Goal: Information Seeking & Learning: Learn about a topic

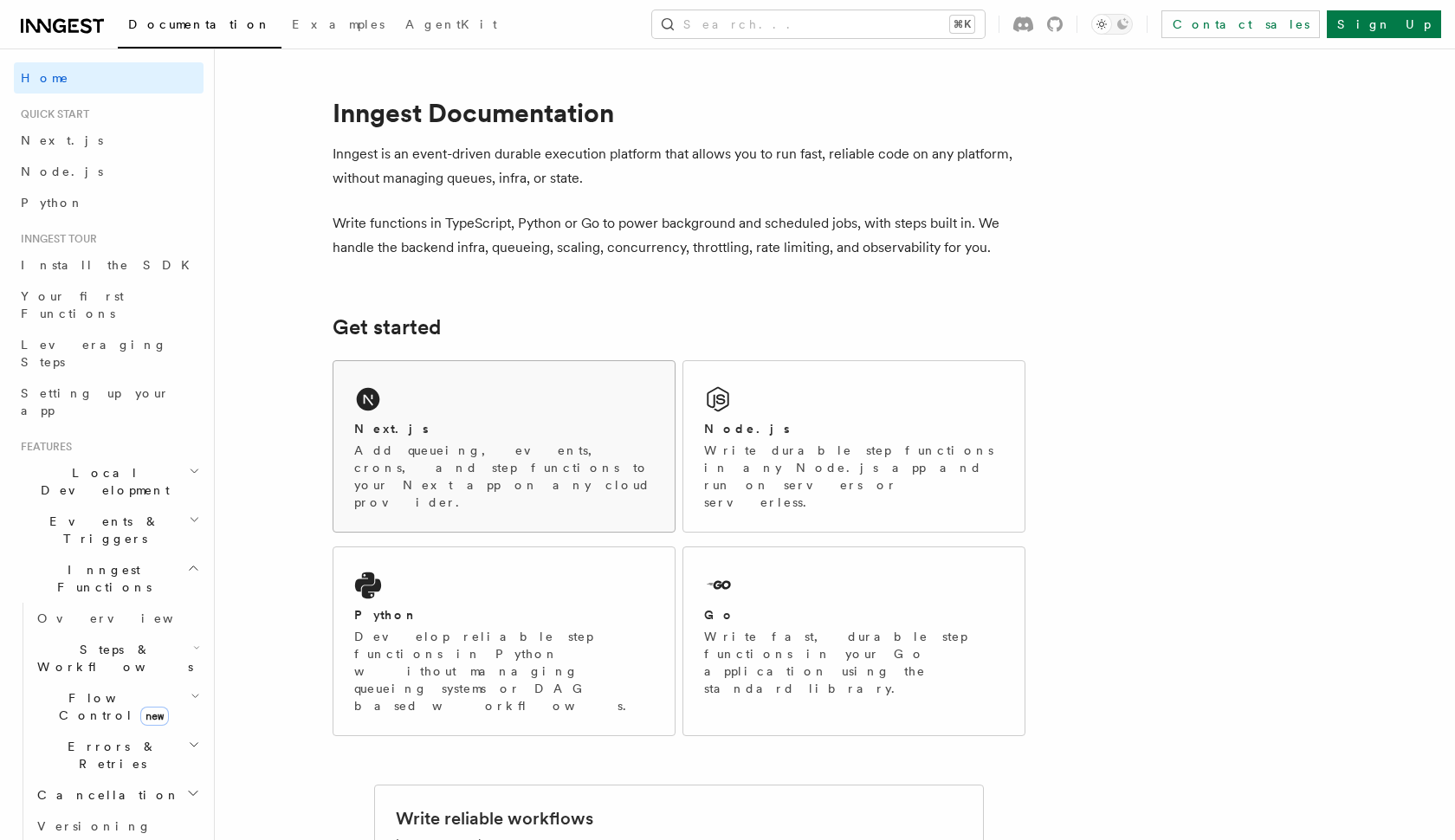
click at [494, 416] on div "Next.js Add queueing, events, crons, and step functions to your Next app on any…" at bounding box center [504, 446] width 341 height 171
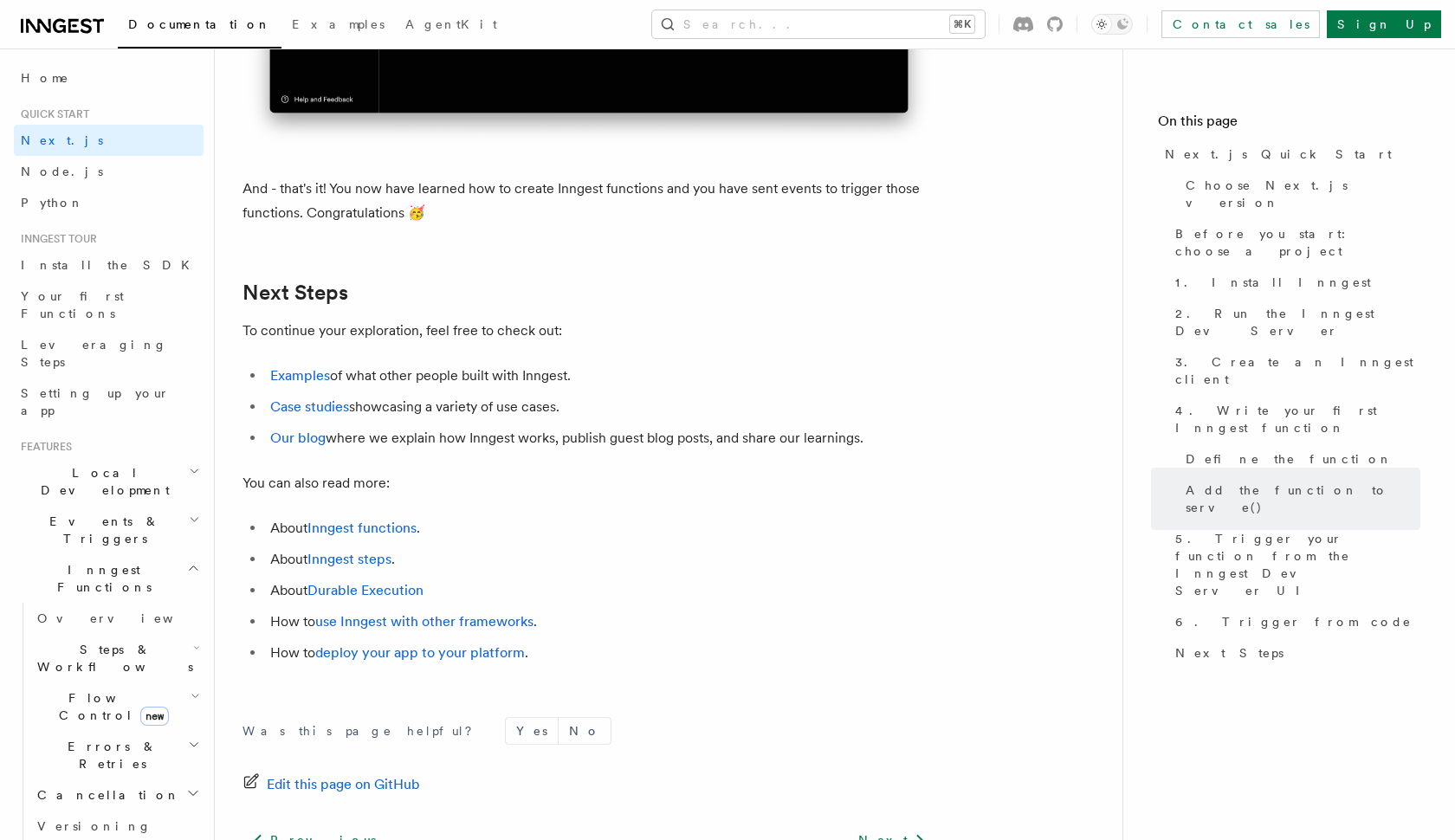
scroll to position [10634, 0]
click at [305, 372] on link "Examples" at bounding box center [300, 375] width 60 height 16
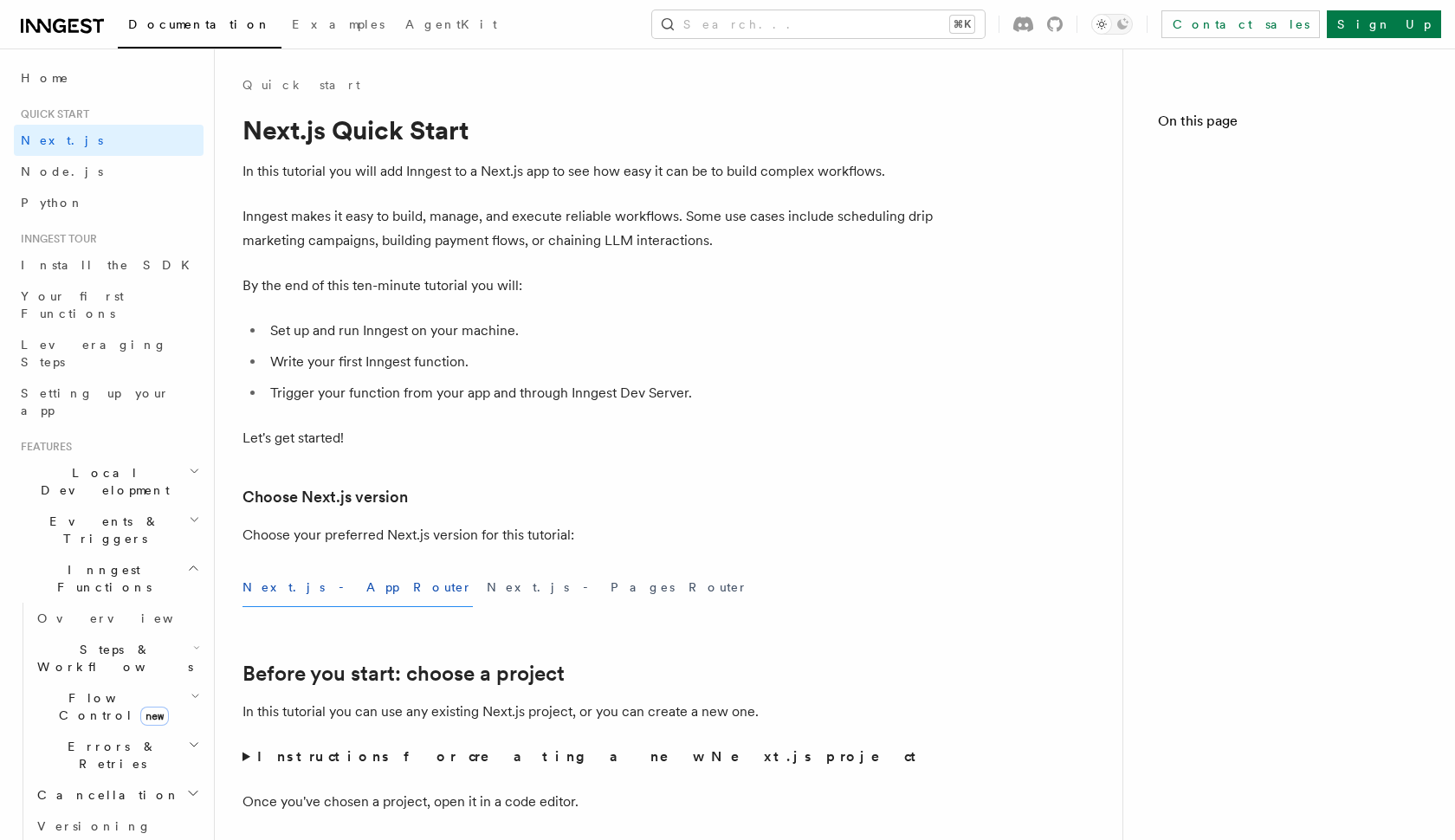
scroll to position [10634, 0]
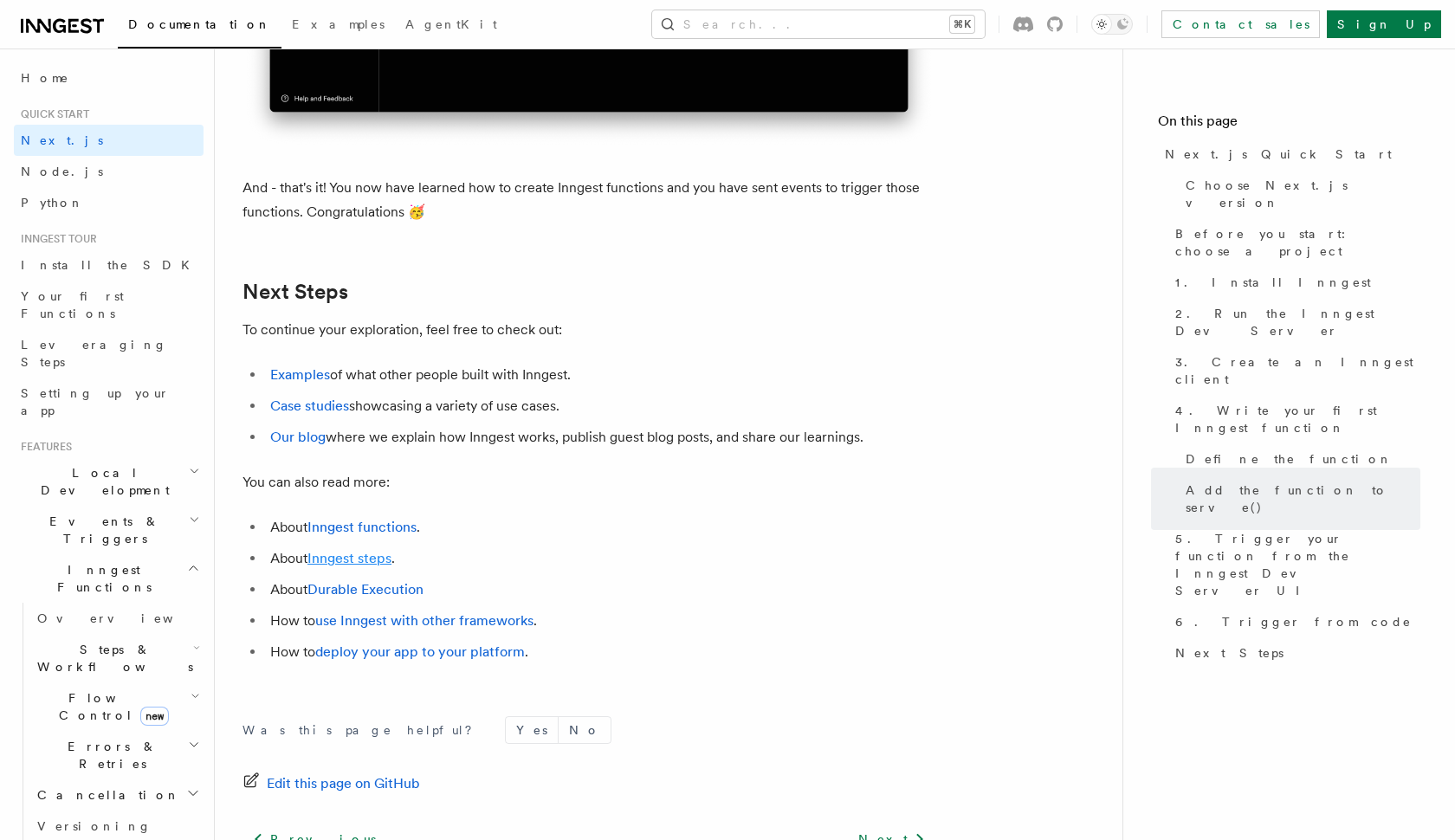
click at [353, 555] on link "Inngest steps" at bounding box center [349, 558] width 84 height 16
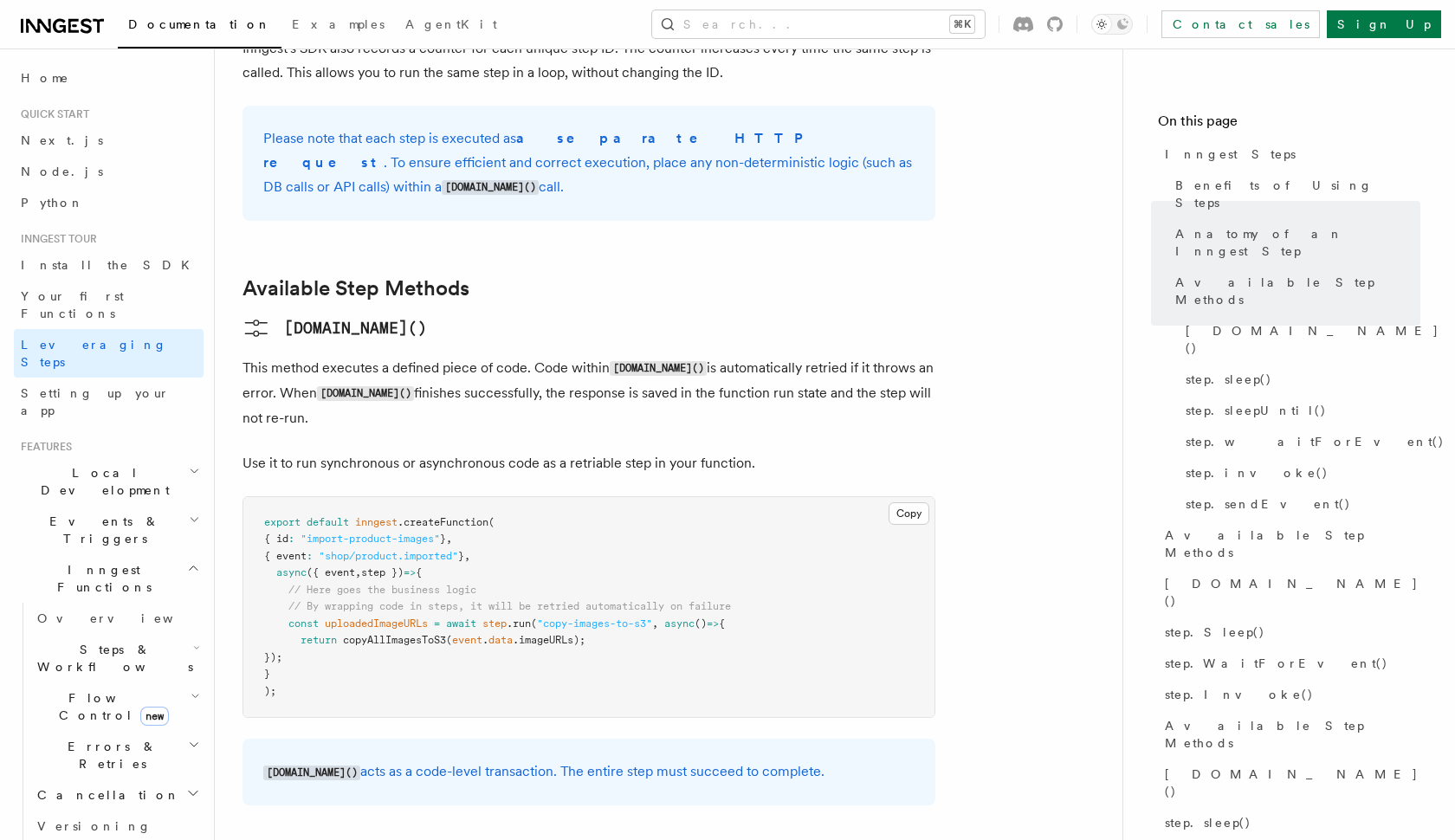
scroll to position [1265, 0]
